Goal: Information Seeking & Learning: Learn about a topic

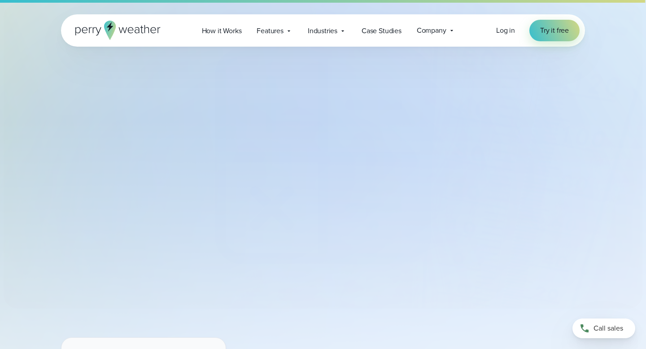
select select "***"
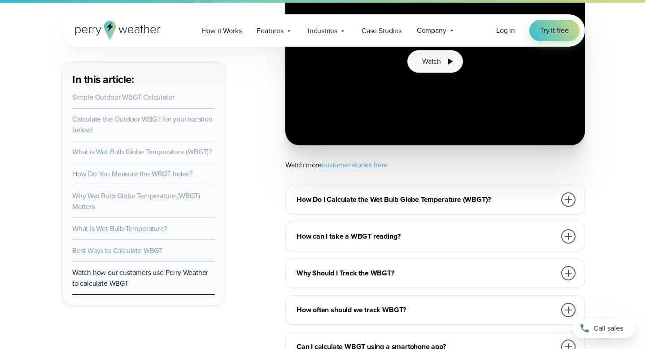
scroll to position [7, 0]
click at [392, 194] on h3 "How Do I Calculate the Wet Bulb Globe Temperature (WBGT)?" at bounding box center [426, 199] width 259 height 11
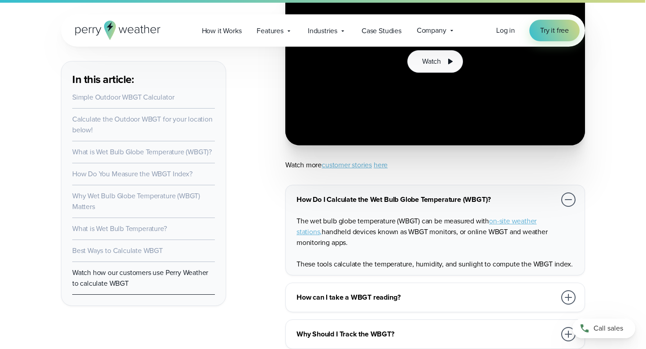
scroll to position [0, 0]
click at [511, 216] on link "on-site weather stations," at bounding box center [417, 226] width 240 height 21
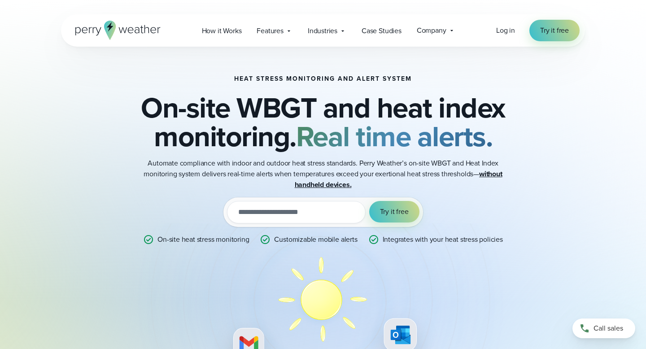
click at [300, 211] on input "email" at bounding box center [296, 212] width 139 height 22
